Goal: Task Accomplishment & Management: Use online tool/utility

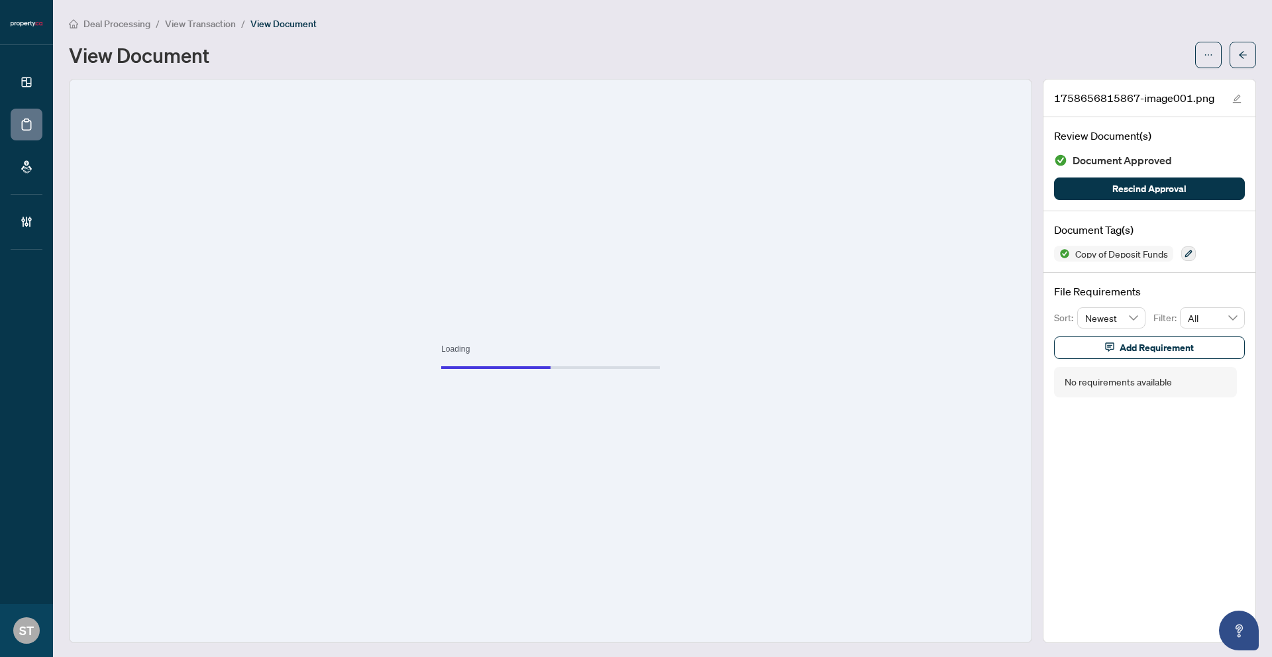
click at [117, 31] on div "Deal Processing / View Transaction / View Document View Document" at bounding box center [662, 42] width 1187 height 52
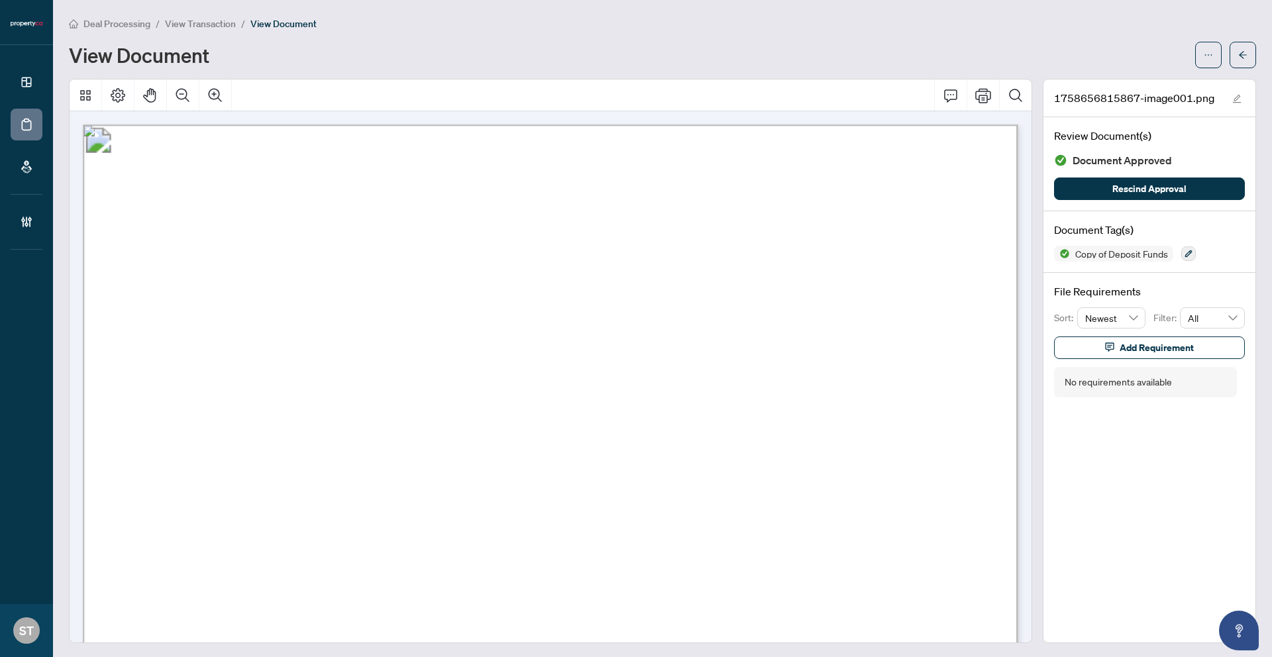
click at [119, 25] on span "Deal Processing" at bounding box center [116, 24] width 67 height 12
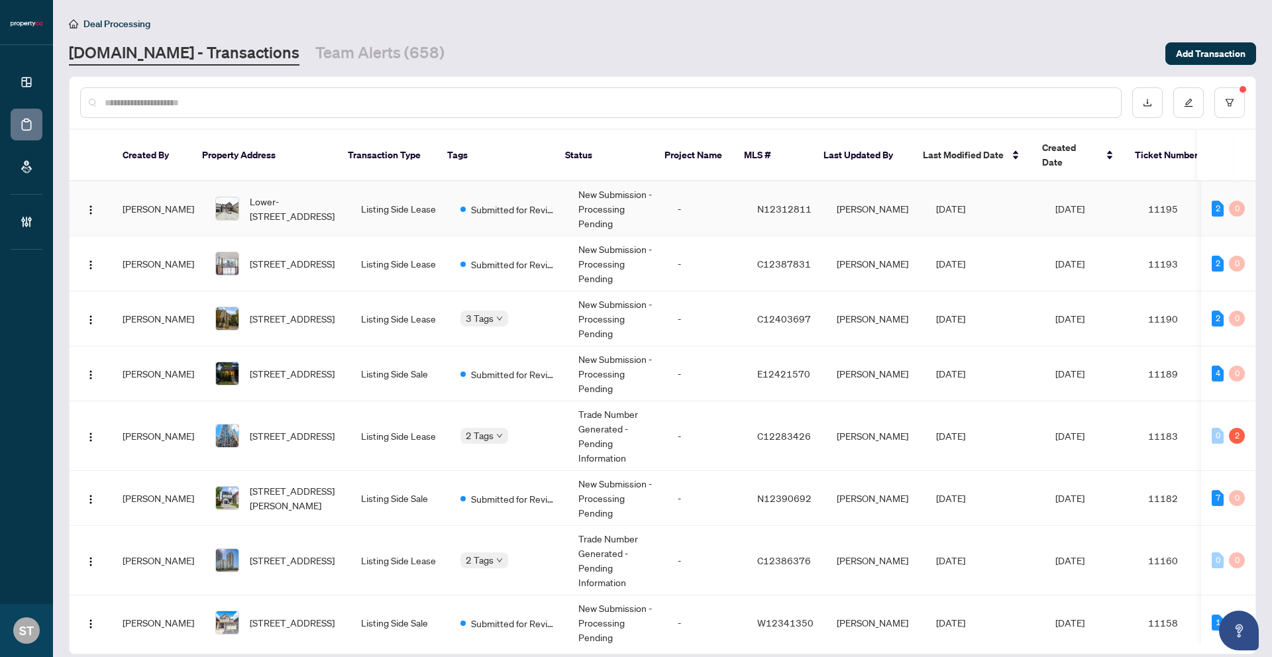
click at [826, 197] on td "[PERSON_NAME]" at bounding box center [875, 208] width 99 height 55
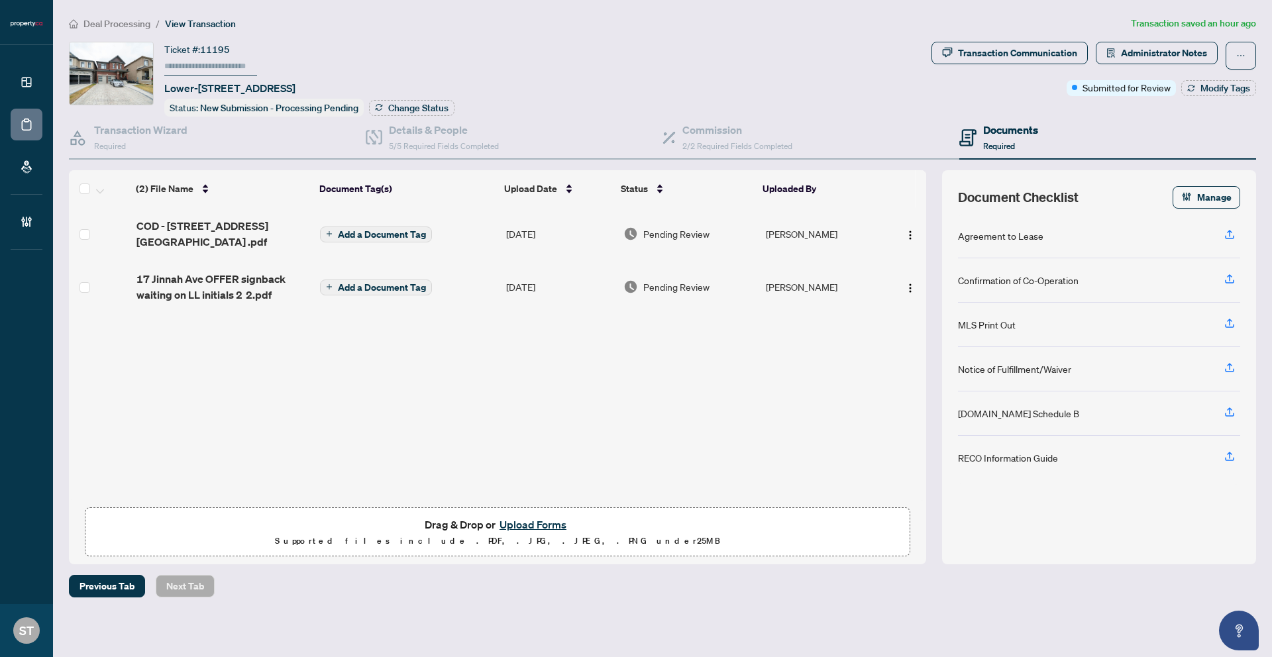
click at [122, 31] on div "Deal Processing / View Transaction Transaction saved an hour ago Ticket #: [STR…" at bounding box center [662, 306] width 1197 height 581
click at [124, 25] on span "Deal Processing" at bounding box center [116, 24] width 67 height 12
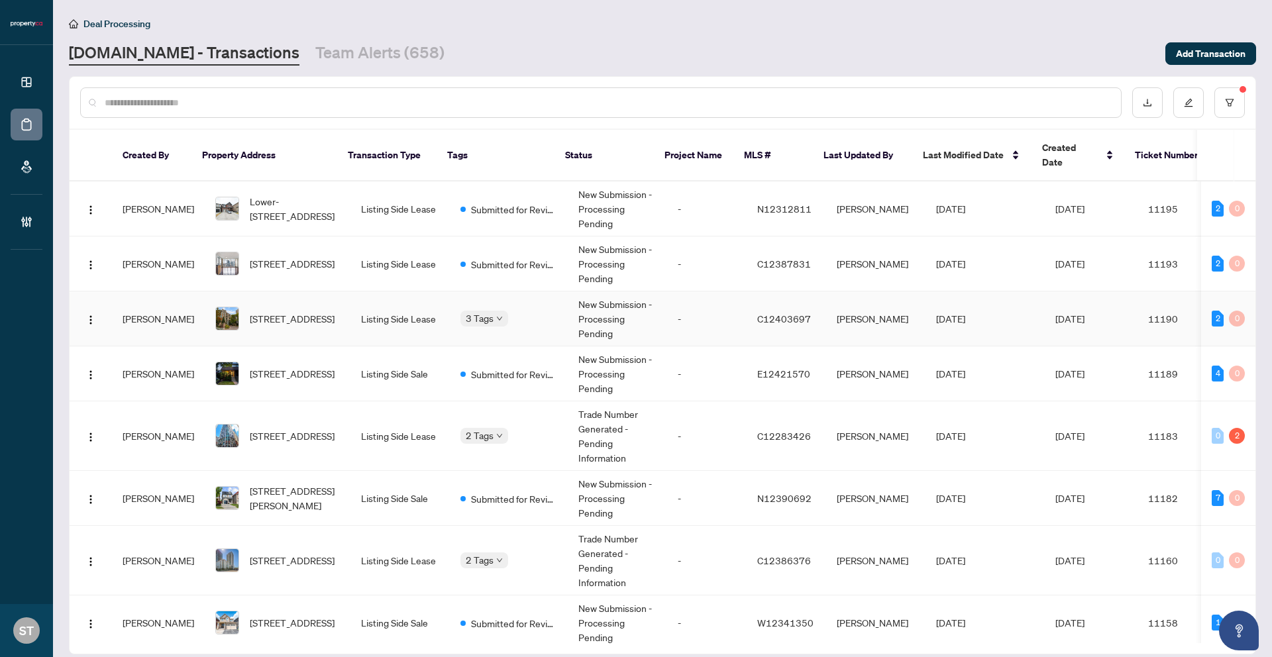
click at [836, 328] on td "[PERSON_NAME]" at bounding box center [875, 318] width 99 height 55
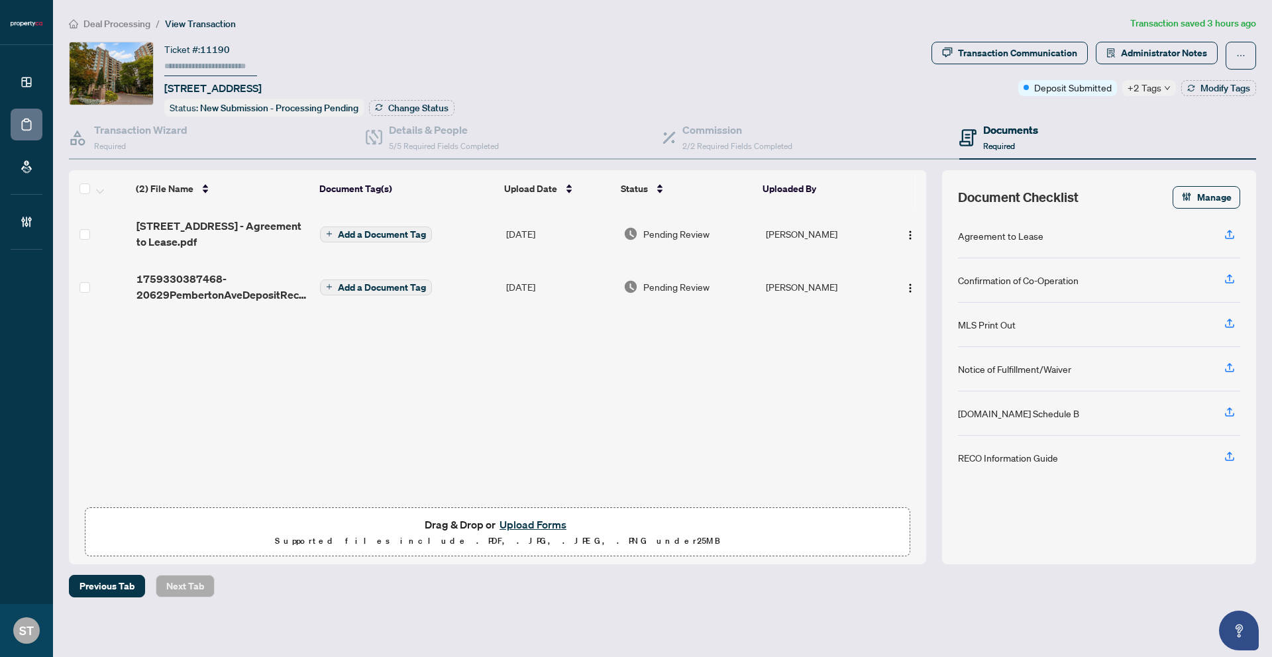
click at [123, 23] on span "Deal Processing" at bounding box center [116, 24] width 67 height 12
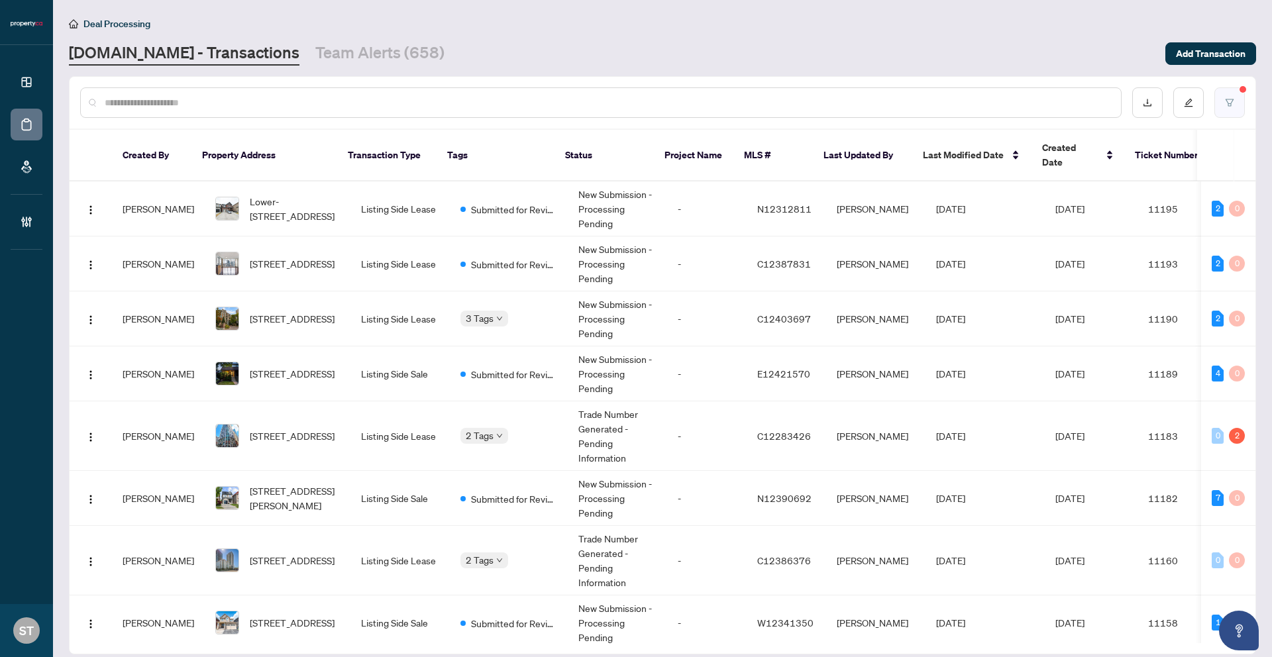
click at [1234, 104] on button "button" at bounding box center [1229, 102] width 30 height 30
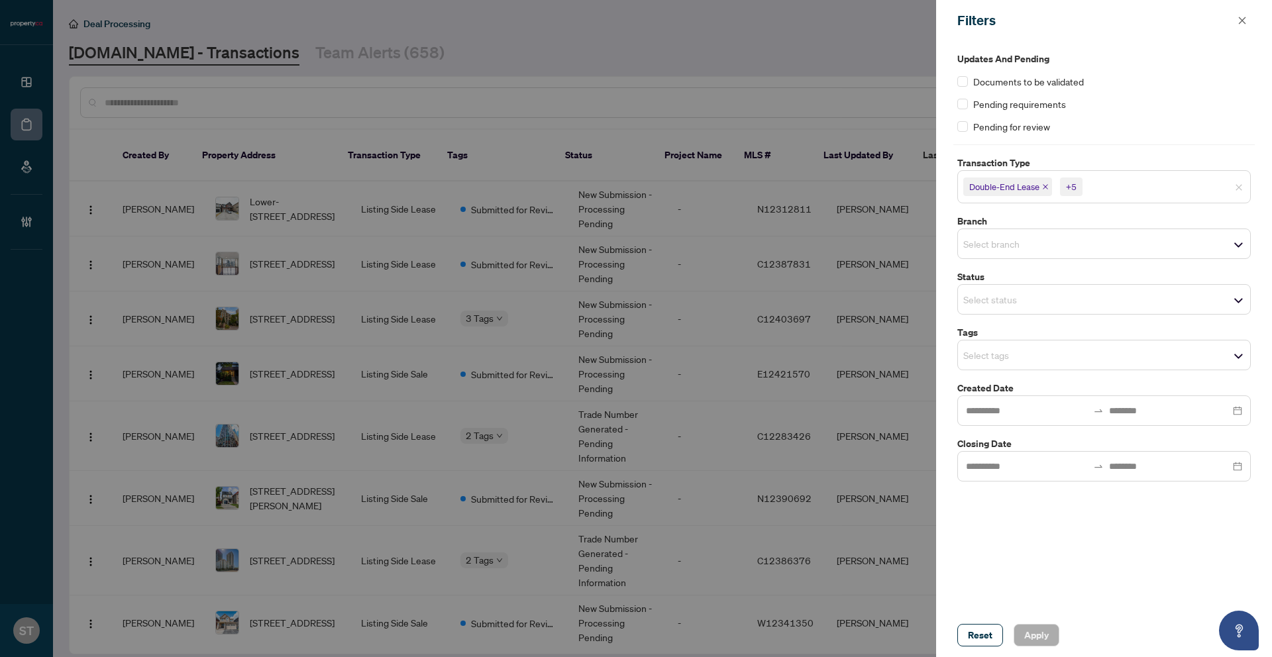
click at [1048, 187] on span "Double-End Lease" at bounding box center [1007, 186] width 89 height 19
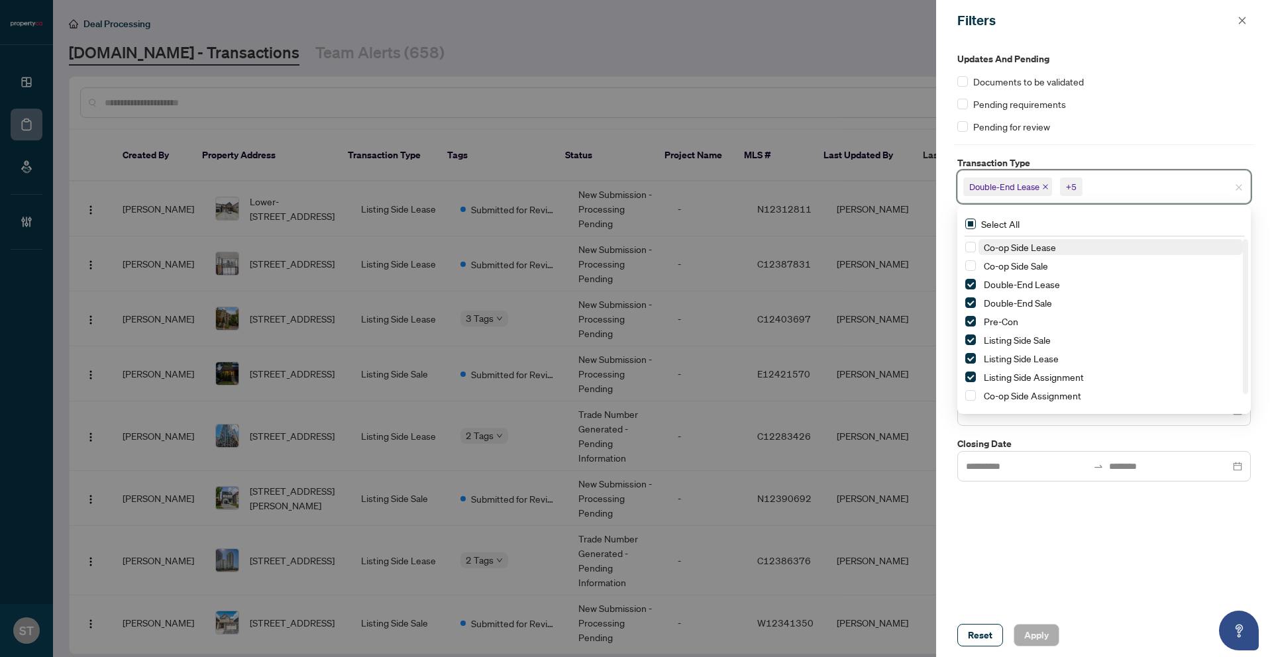
click at [995, 226] on span "Select All" at bounding box center [999, 224] width 49 height 15
click at [1031, 630] on span "Apply" at bounding box center [1036, 634] width 25 height 21
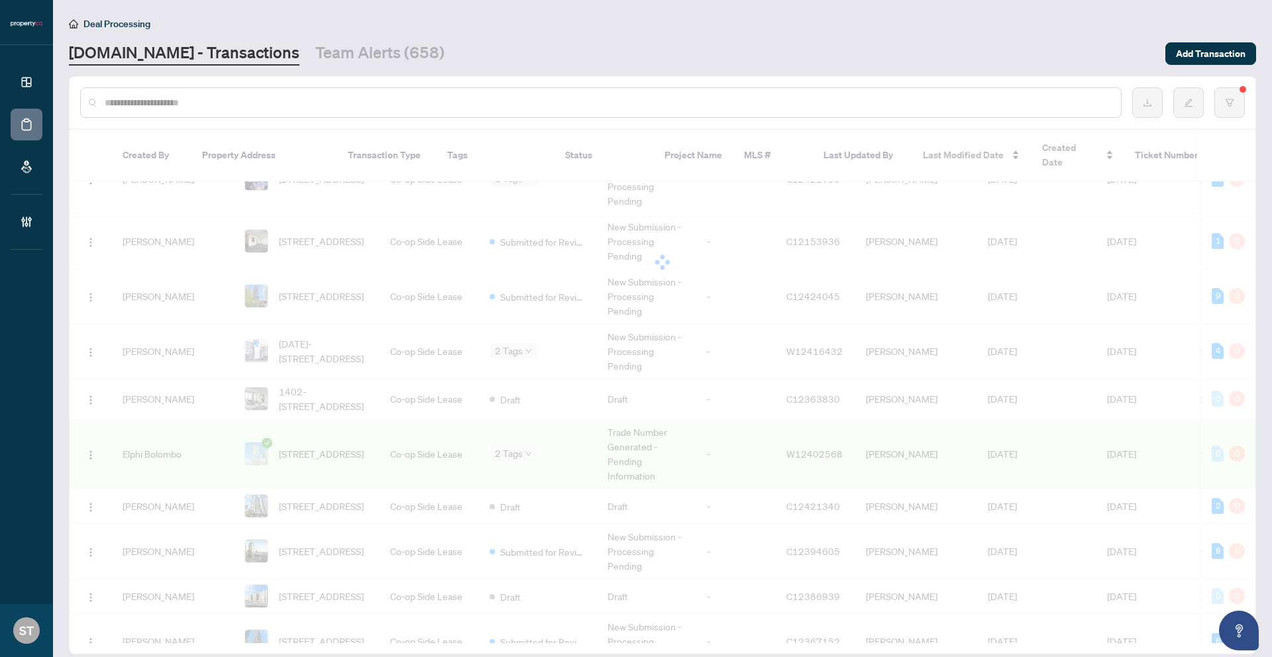
scroll to position [1757, 0]
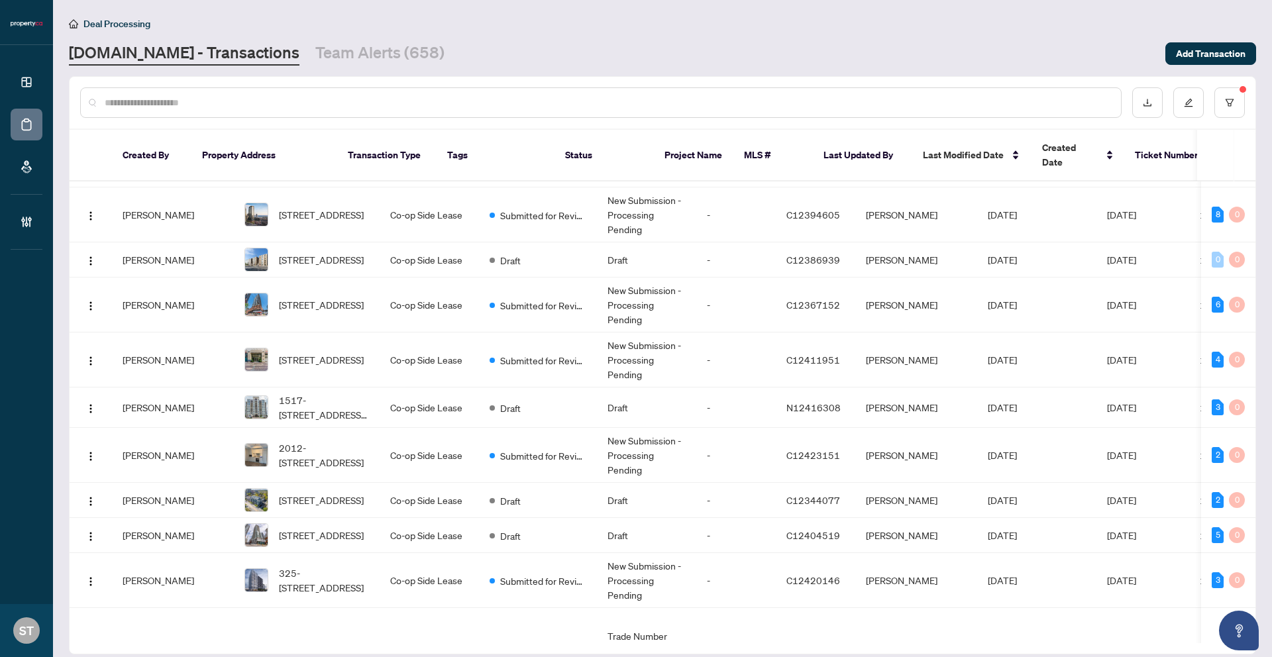
click at [977, 304] on td "[DATE]" at bounding box center [1036, 304] width 119 height 55
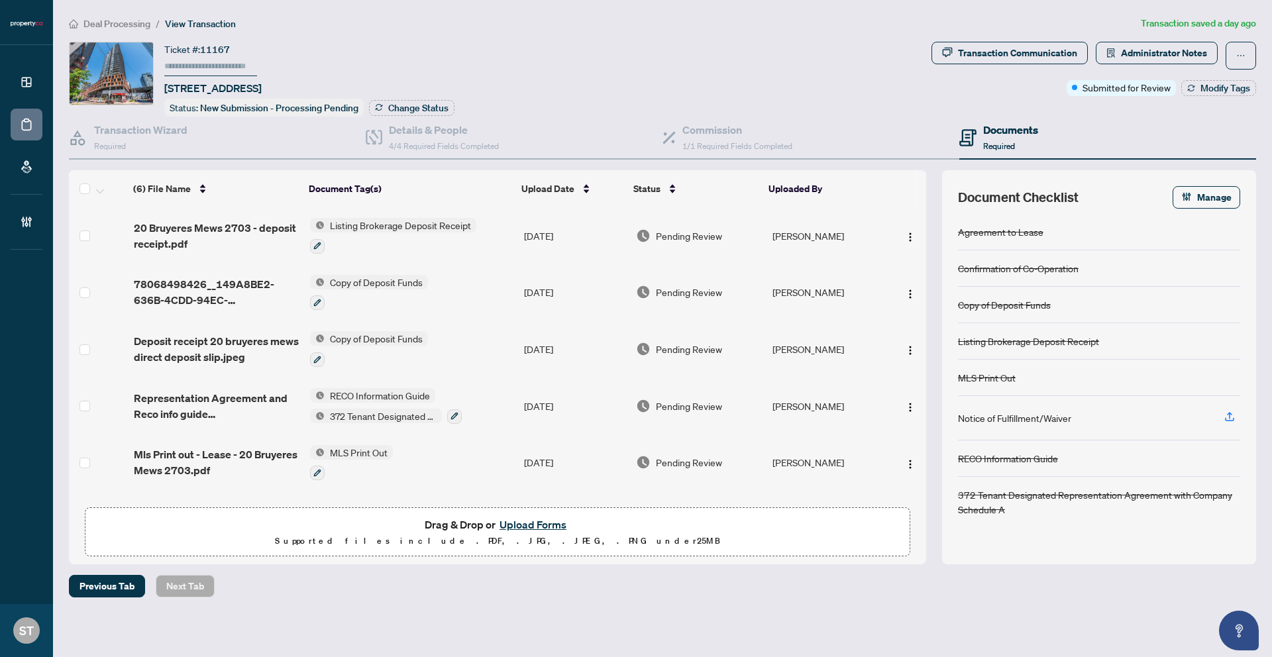
drag, startPoint x: 123, startPoint y: 26, endPoint x: 64, endPoint y: 1, distance: 64.7
click at [123, 26] on span "Deal Processing" at bounding box center [116, 24] width 67 height 12
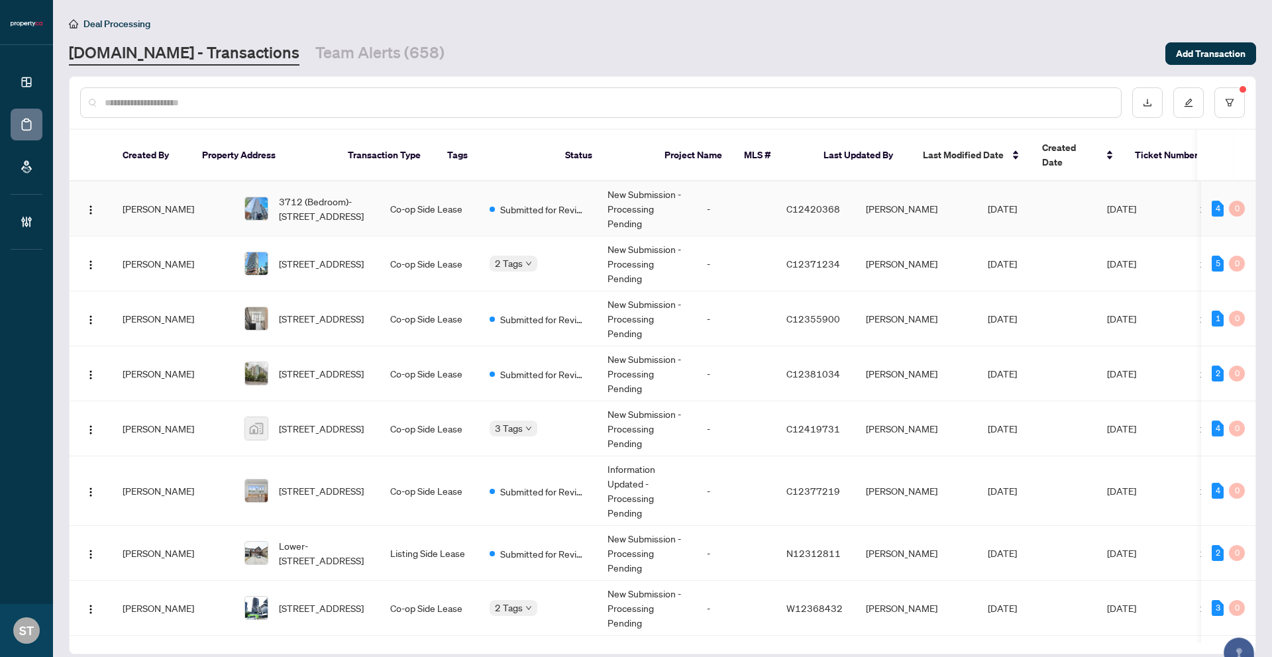
click at [855, 216] on td "[PERSON_NAME]" at bounding box center [916, 208] width 122 height 55
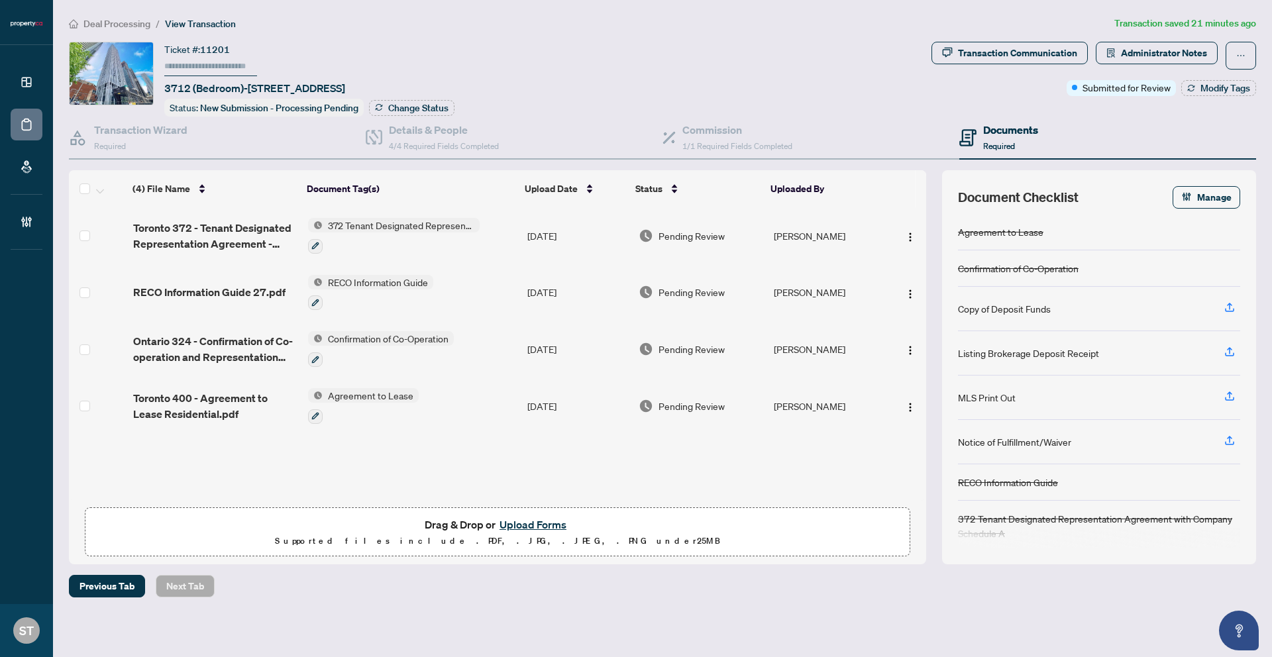
click at [79, 25] on span "Deal Processing" at bounding box center [109, 24] width 81 height 12
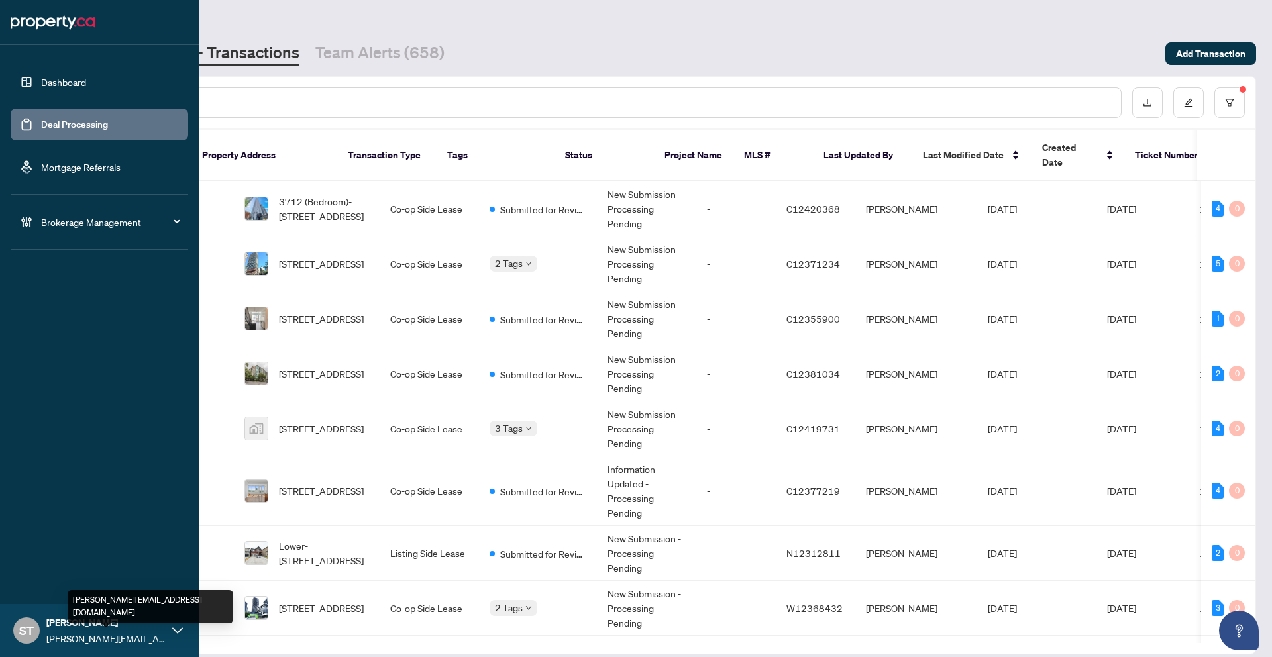
click at [162, 631] on span "[PERSON_NAME][EMAIL_ADDRESS][DOMAIN_NAME]" at bounding box center [105, 638] width 119 height 15
click at [74, 480] on div "Dashboard Deal Processing Mortgage Referrals Brokerage Management ST Sofiia Tie…" at bounding box center [99, 328] width 199 height 657
